Goal: Task Accomplishment & Management: Use online tool/utility

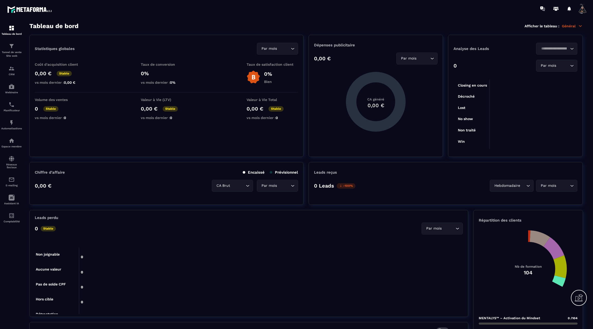
click at [12, 148] on p "Espace membre" at bounding box center [11, 146] width 21 height 3
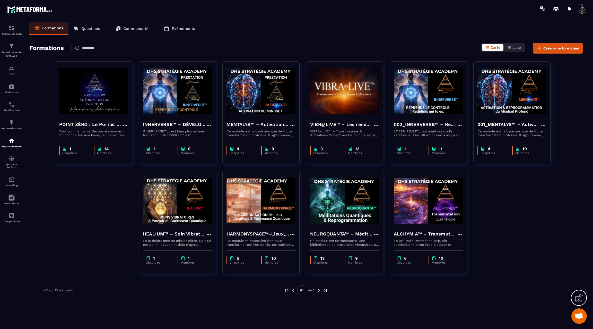
click at [319, 292] on img at bounding box center [319, 290] width 5 height 5
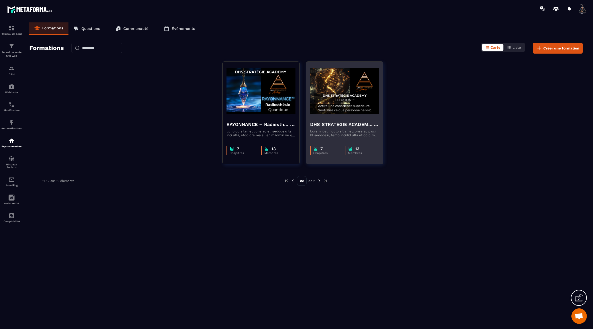
click at [325, 116] on img at bounding box center [344, 91] width 69 height 52
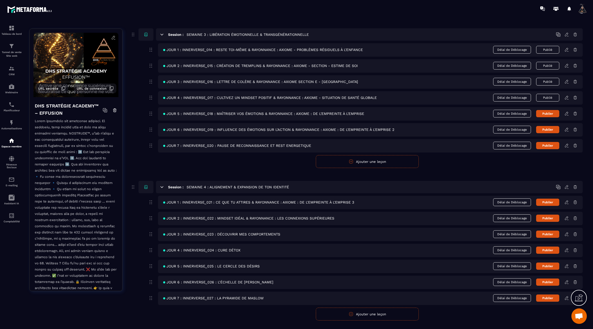
scroll to position [339, 0]
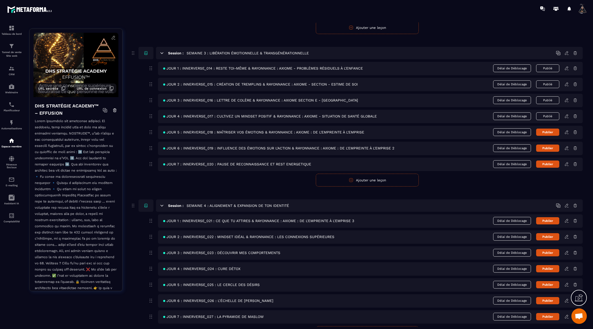
click at [569, 114] on icon at bounding box center [567, 116] width 5 height 5
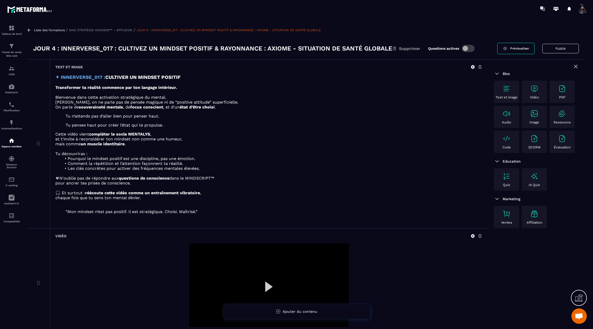
click at [30, 30] on icon at bounding box center [29, 30] width 5 height 5
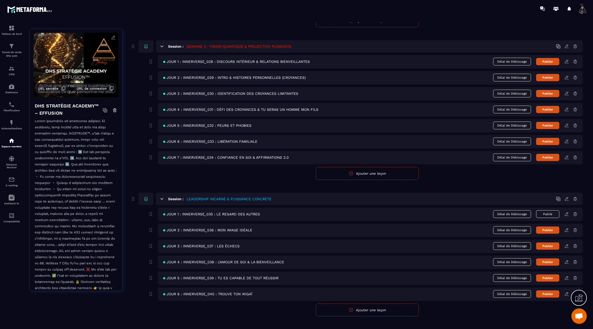
scroll to position [671, 0]
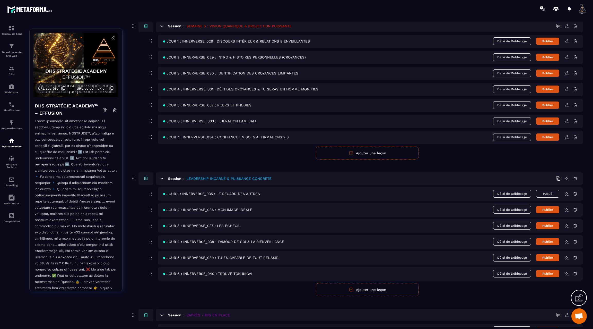
click at [567, 207] on icon at bounding box center [567, 209] width 5 height 5
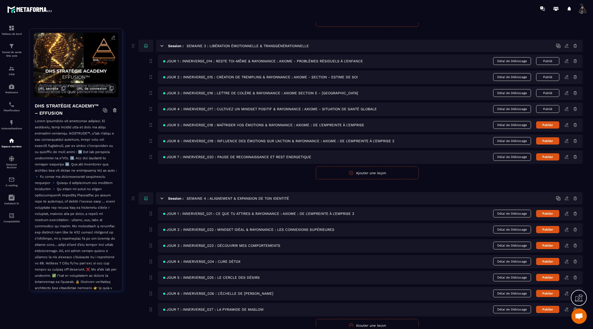
scroll to position [341, 0]
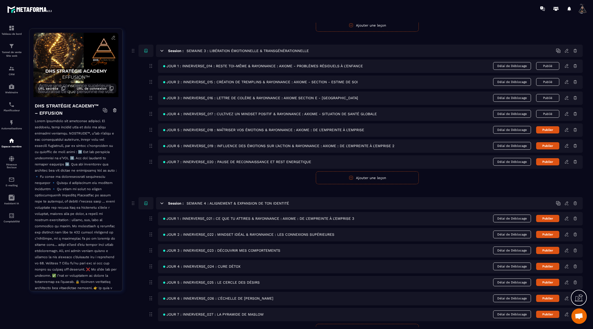
click at [568, 128] on icon at bounding box center [566, 129] width 3 height 3
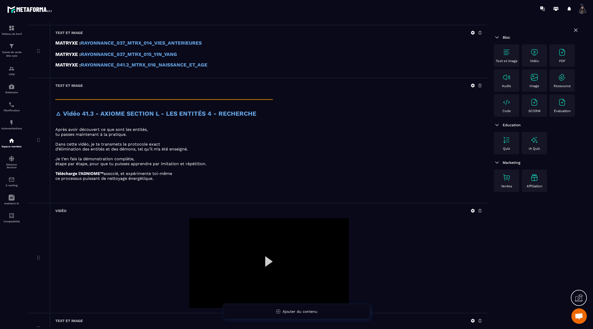
scroll to position [1934, 0]
click at [473, 84] on icon at bounding box center [473, 86] width 5 height 5
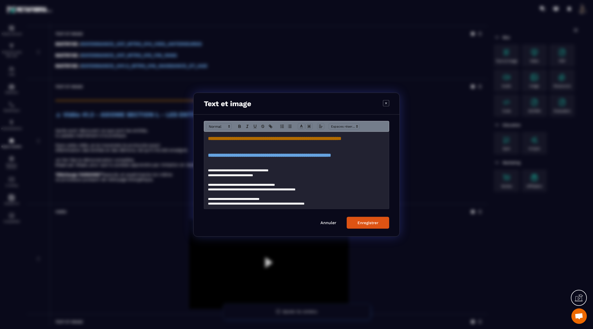
click at [357, 222] on button "Enregistrer" at bounding box center [368, 223] width 42 height 12
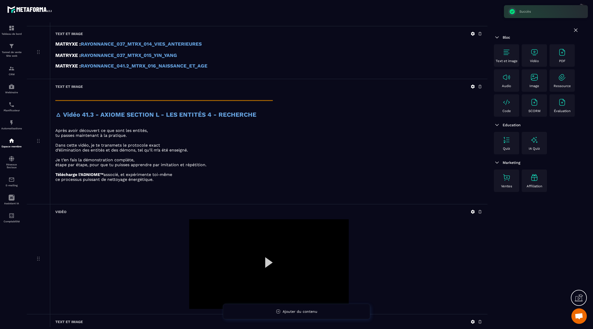
click at [472, 209] on icon at bounding box center [473, 211] width 5 height 5
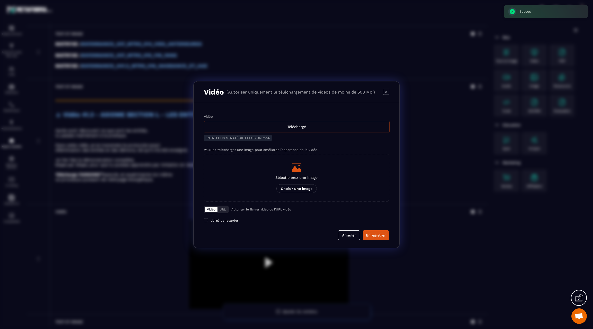
click at [259, 131] on div "Téléchargé" at bounding box center [297, 126] width 186 height 11
click at [0, 0] on input "Vidéo Téléchargé" at bounding box center [0, 0] width 0 height 0
click at [380, 234] on div "Enregistrer" at bounding box center [376, 235] width 20 height 5
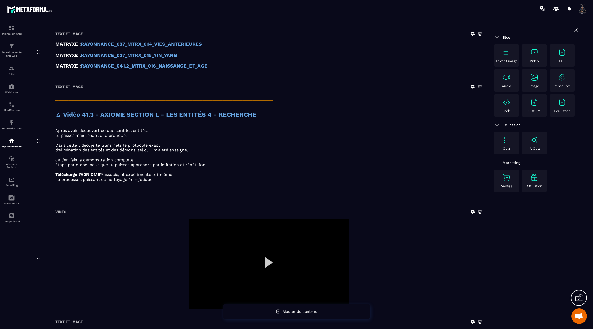
click at [265, 252] on div at bounding box center [269, 264] width 160 height 90
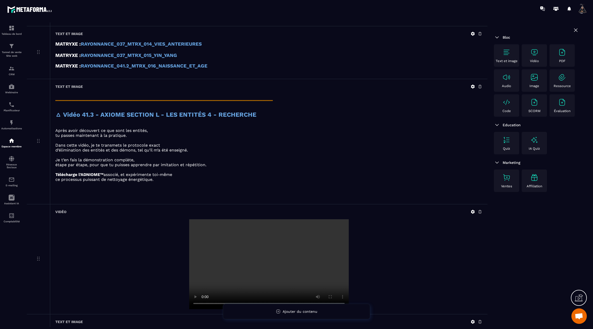
click at [265, 252] on video at bounding box center [269, 264] width 160 height 90
